Goal: Information Seeking & Learning: Learn about a topic

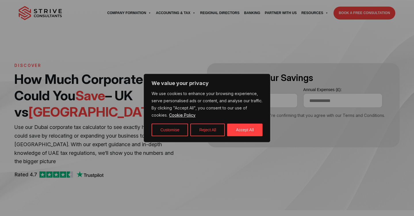
click at [240, 129] on button "Accept All" at bounding box center [244, 130] width 35 height 13
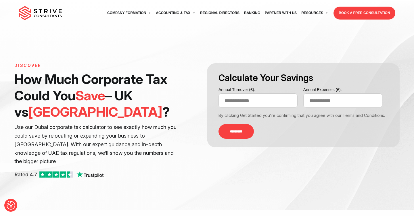
click at [241, 94] on input "Annual Turnover (£):" at bounding box center [258, 100] width 79 height 14
type input "*******"
click at [322, 99] on input "Annual Expenses (£):" at bounding box center [342, 100] width 79 height 14
type input "*"
type input "******"
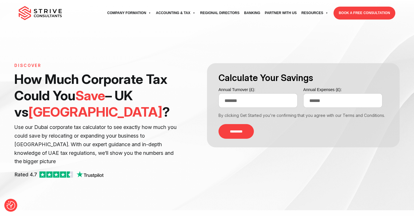
click at [246, 131] on input "*********" at bounding box center [236, 131] width 35 height 15
type input "******"
type input "*****"
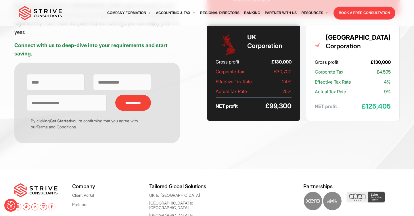
scroll to position [109, 0]
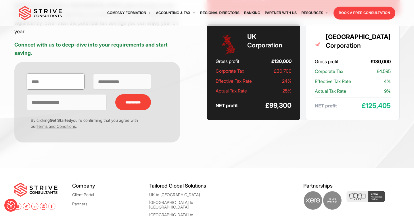
click at [64, 76] on input "Contact form" at bounding box center [56, 82] width 58 height 16
type input "**********"
click at [148, 94] on input "**********" at bounding box center [133, 102] width 36 height 16
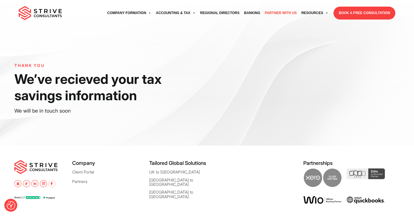
click at [278, 12] on link "Partner with Us" at bounding box center [281, 13] width 37 height 16
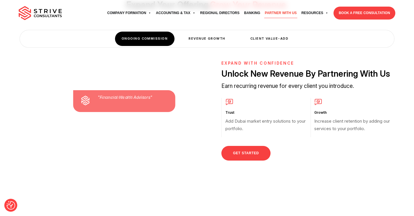
scroll to position [210, 0]
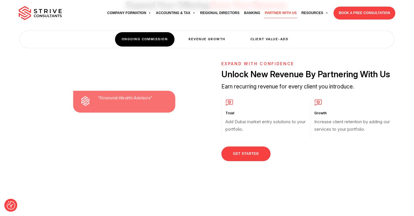
click at [194, 44] on div "Revenue Growth" at bounding box center [207, 39] width 60 height 14
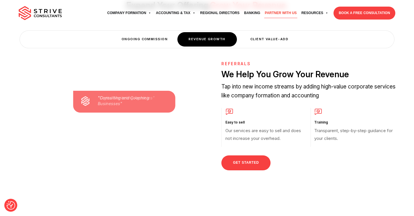
click at [271, 42] on div "Client Value-Add" at bounding box center [270, 39] width 60 height 14
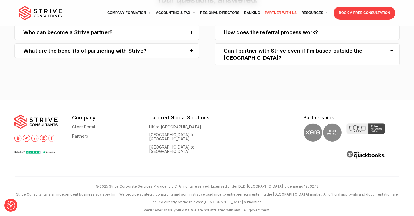
scroll to position [912, 0]
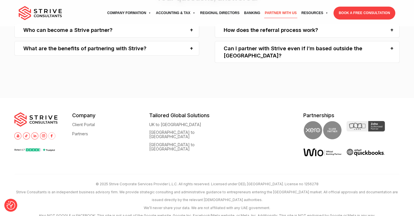
click at [360, 52] on div "Can I partner with Strive even if I’m based outside the UAE?" at bounding box center [307, 52] width 185 height 22
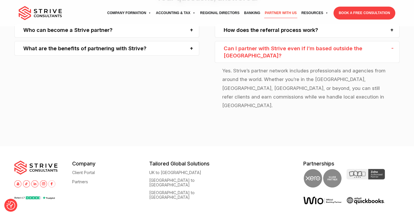
click at [365, 33] on div "How does the referral process work?" at bounding box center [307, 30] width 185 height 15
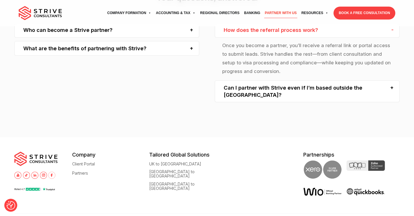
click at [177, 51] on div "What are the benefits of partnering with Strive?" at bounding box center [106, 48] width 185 height 15
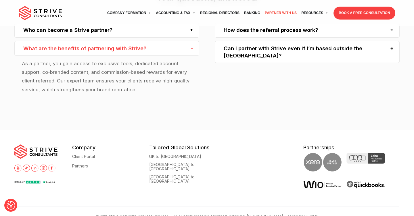
click at [174, 35] on div "Who can become a Strive partner?" at bounding box center [106, 30] width 185 height 15
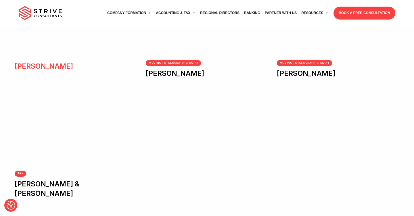
scroll to position [250, 0]
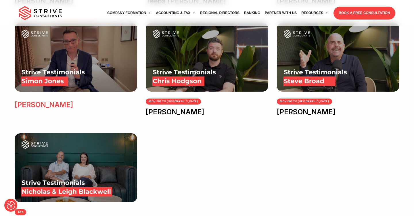
click at [81, 78] on img at bounding box center [76, 57] width 122 height 69
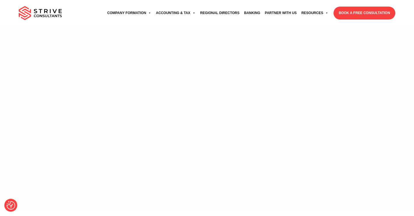
scroll to position [256, 0]
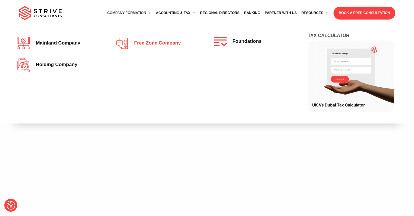
click at [154, 48] on link "Free zone company" at bounding box center [158, 43] width 85 height 13
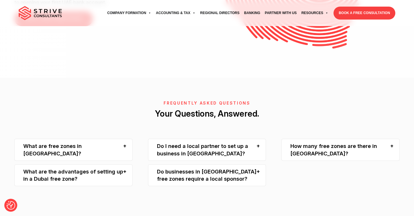
scroll to position [1178, 0]
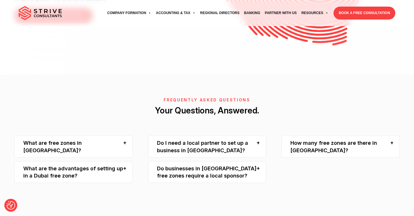
click at [255, 136] on div "Do I need a local partner to set up a business in Dubai?" at bounding box center [207, 147] width 118 height 22
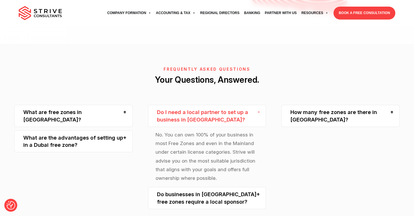
scroll to position [1213, 0]
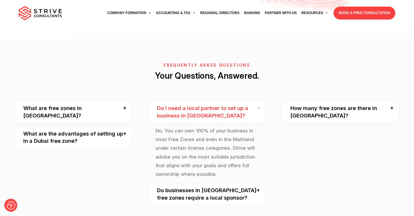
click at [122, 101] on div "What are free zones in Dubai?" at bounding box center [73, 112] width 118 height 22
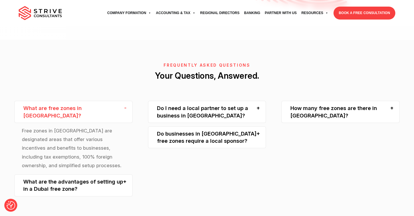
click at [101, 175] on div "What are the advantages of setting up in a Dubai free zone?" at bounding box center [73, 186] width 118 height 22
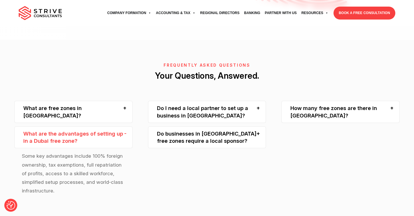
click at [202, 127] on div "Do businesses in Dubai free zones require a local sponsor?" at bounding box center [207, 138] width 118 height 22
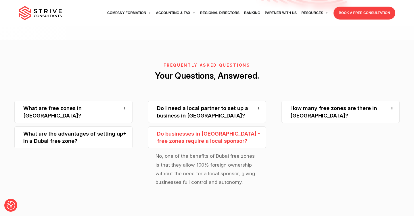
click at [326, 101] on div "How many free zones are there in Dubai?" at bounding box center [340, 112] width 118 height 22
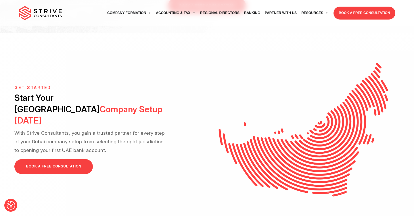
scroll to position [932, 0]
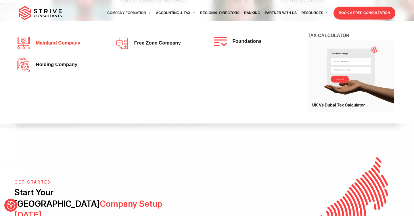
click at [61, 43] on span "Mainland company" at bounding box center [56, 43] width 47 height 5
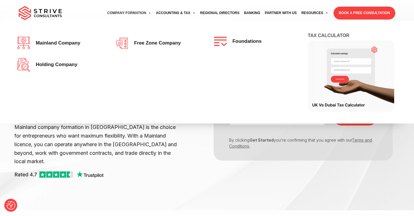
click at [67, 73] on li "Holding Company" at bounding box center [59, 65] width 93 height 22
click at [68, 68] on link "Holding Company" at bounding box center [59, 65] width 85 height 14
